Goal: Obtain resource: Download file/media

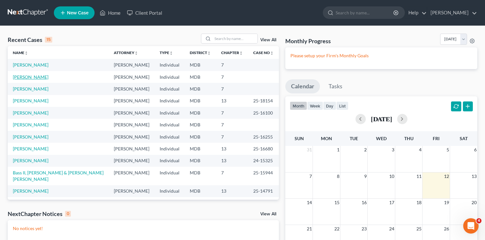
click at [43, 78] on link "[PERSON_NAME]" at bounding box center [31, 76] width 36 height 5
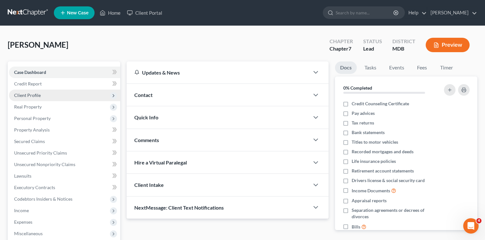
click at [33, 97] on span "Client Profile" at bounding box center [27, 95] width 27 height 5
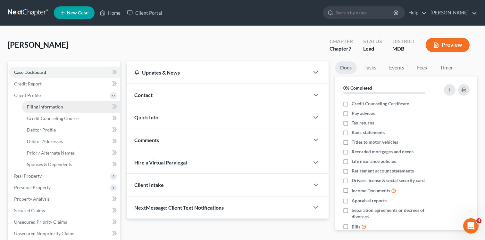
click at [48, 104] on span "Filing Information" at bounding box center [45, 106] width 36 height 5
select select "1"
select select "0"
select select "21"
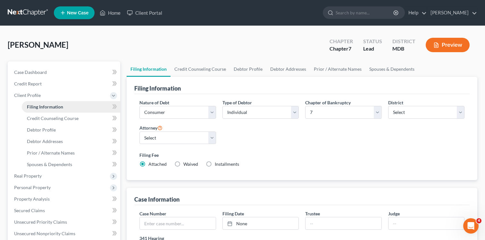
click at [52, 108] on span "Filing Information" at bounding box center [45, 106] width 36 height 5
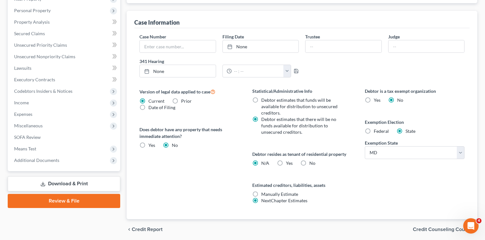
scroll to position [201, 0]
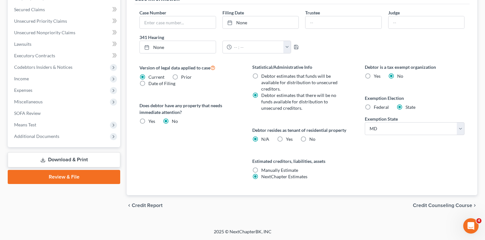
click at [61, 160] on link "Download & Print" at bounding box center [64, 159] width 112 height 15
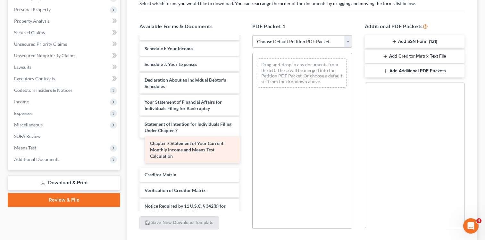
scroll to position [150, 0]
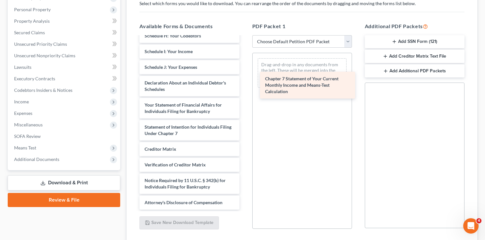
drag, startPoint x: 179, startPoint y: 151, endPoint x: 299, endPoint y: 84, distance: 138.1
click at [244, 84] on div "Chapter 7 Statement of Your Current Monthly Income and Means-Test Calculation V…" at bounding box center [189, 48] width 110 height 323
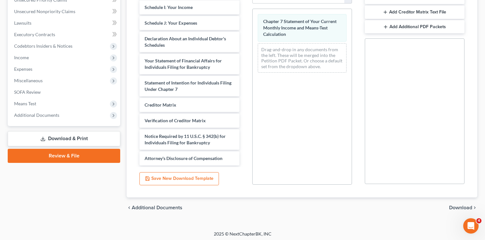
scroll to position [155, 0]
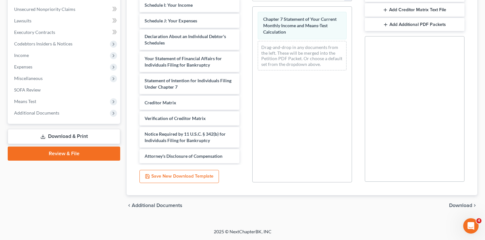
click at [458, 205] on span "Download" at bounding box center [460, 205] width 23 height 5
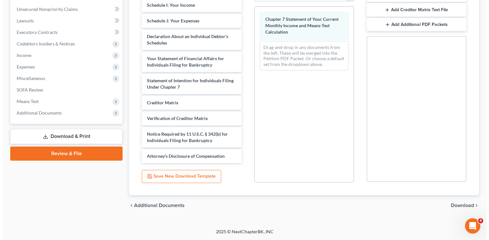
scroll to position [100, 0]
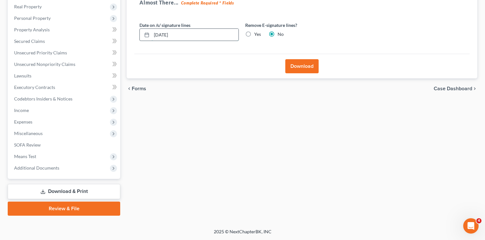
click at [164, 33] on input "[DATE]" at bounding box center [195, 35] width 87 height 12
click at [180, 35] on input "09/11/20251" at bounding box center [195, 35] width 87 height 12
type input "[DATE]"
click at [298, 65] on button "Download" at bounding box center [301, 66] width 33 height 14
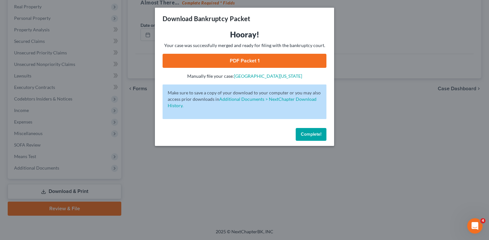
click at [252, 63] on link "PDF Packet 1" at bounding box center [245, 61] width 164 height 14
